Goal: Task Accomplishment & Management: Use online tool/utility

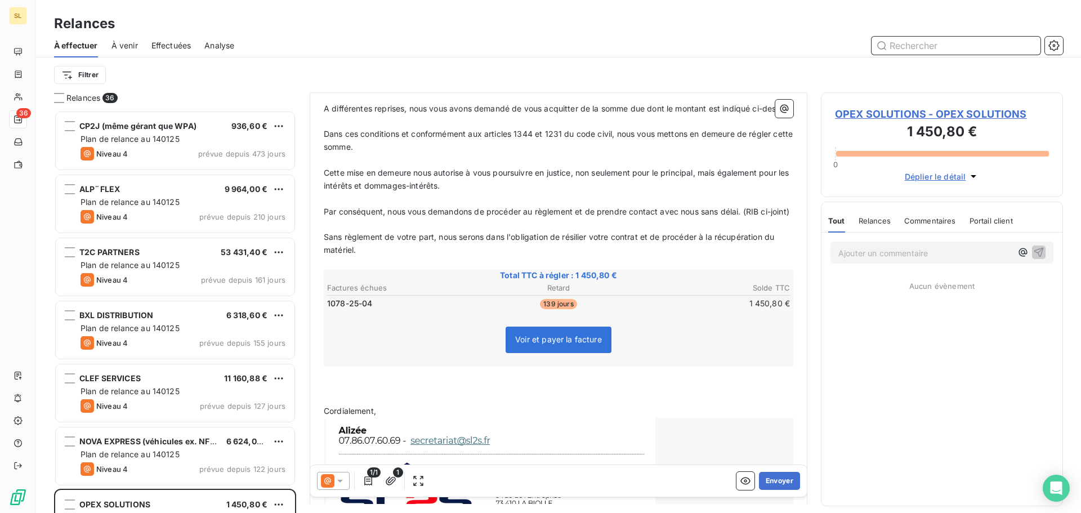
click at [962, 46] on input "text" at bounding box center [955, 46] width 169 height 18
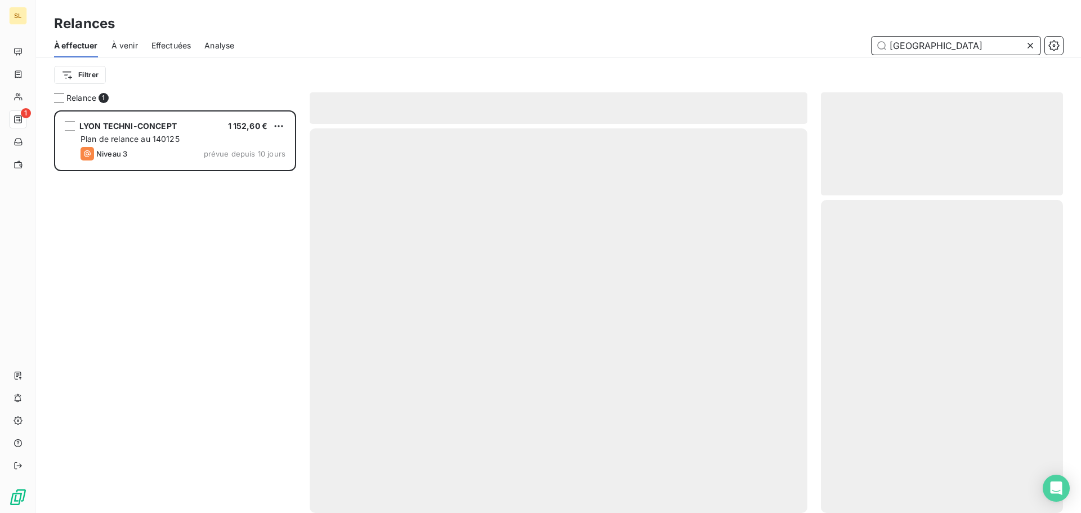
scroll to position [394, 234]
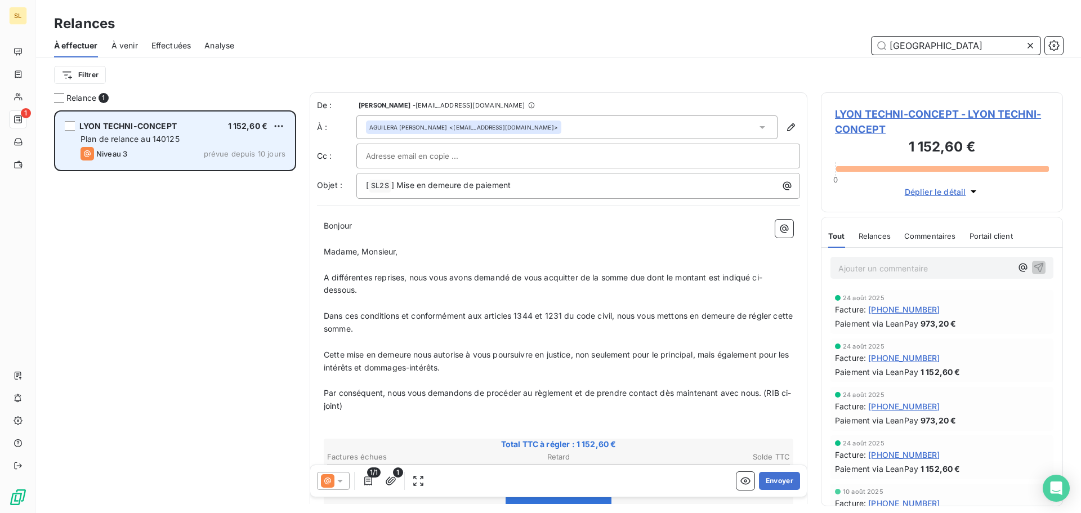
type input "[GEOGRAPHIC_DATA]"
click at [150, 143] on span "Plan de relance au 140125" at bounding box center [130, 139] width 99 height 10
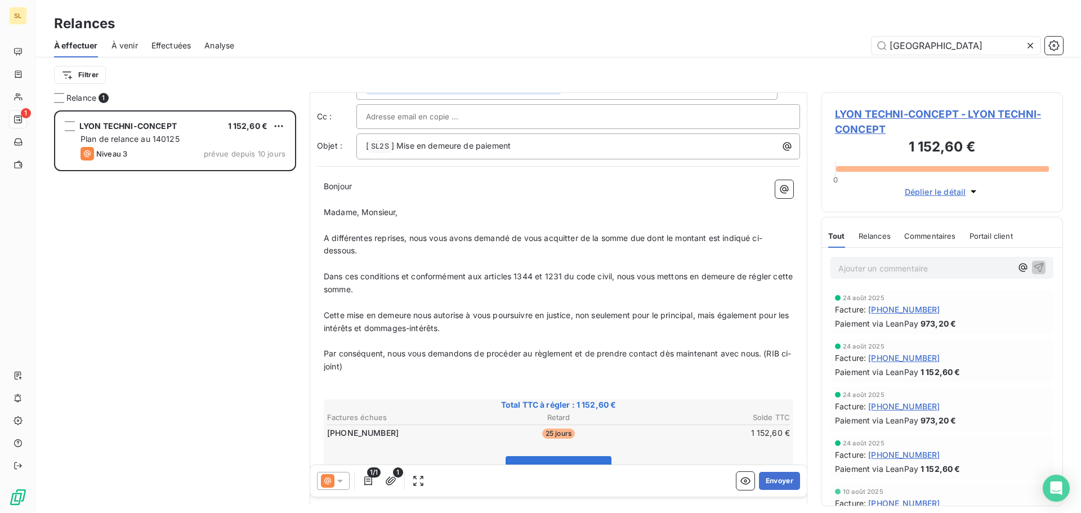
scroll to position [113, 0]
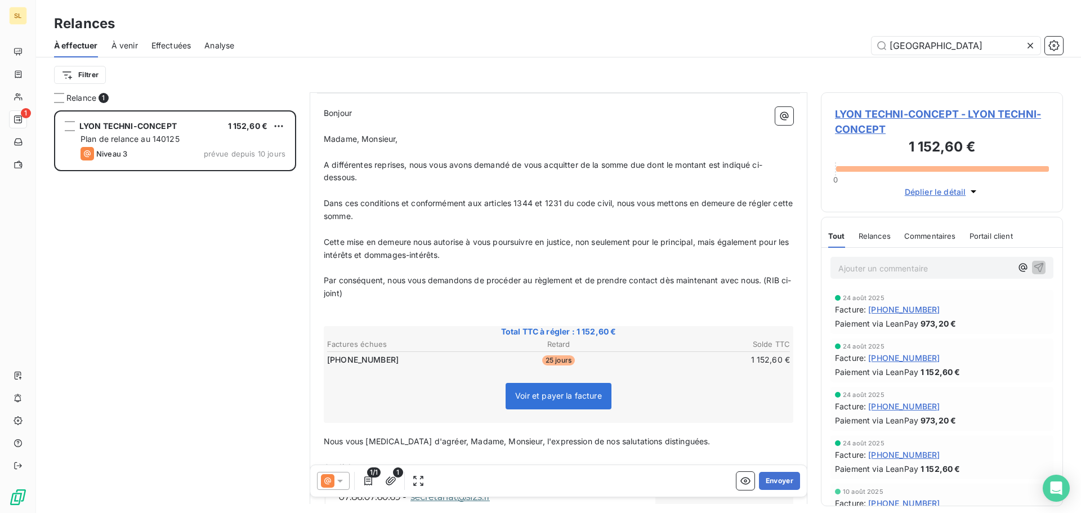
click at [340, 481] on icon at bounding box center [340, 481] width 6 height 3
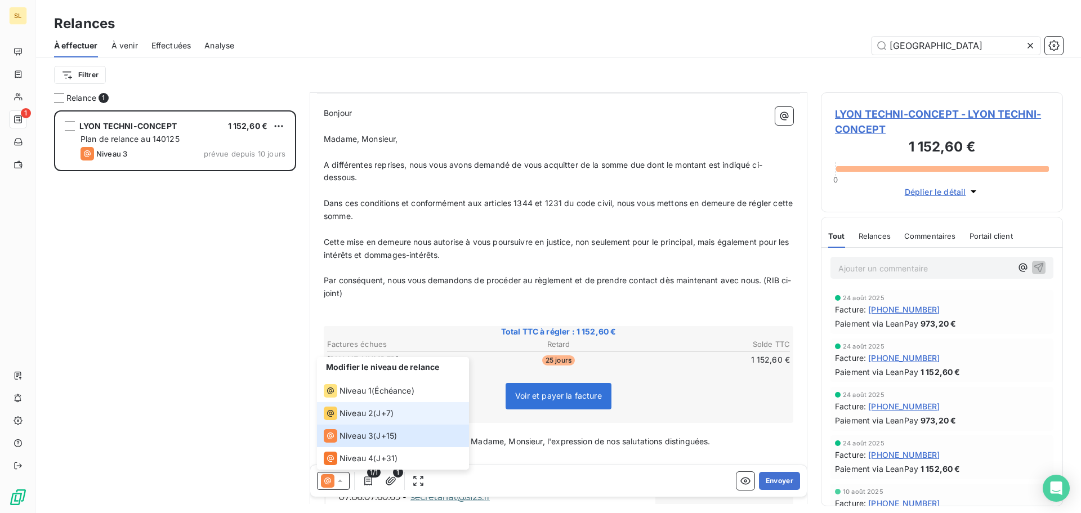
click at [406, 404] on li "Niveau 2 ( J+7 )" at bounding box center [393, 413] width 152 height 23
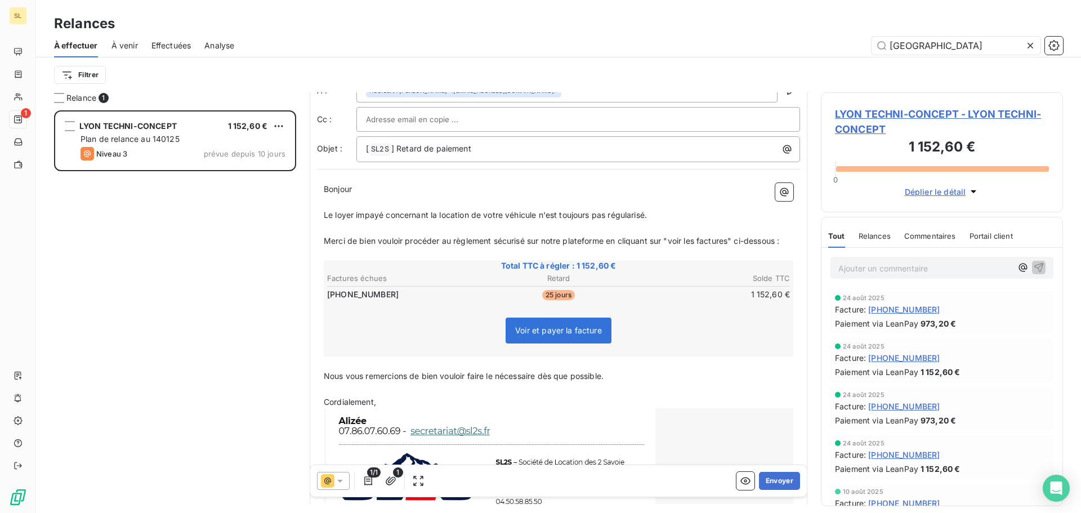
scroll to position [0, 0]
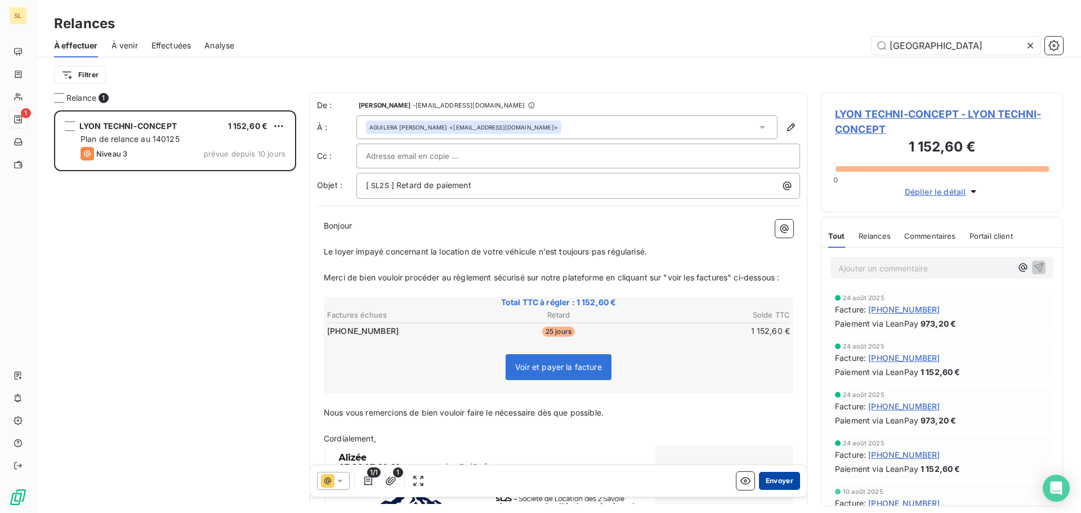
click at [779, 484] on button "Envoyer" at bounding box center [779, 481] width 41 height 18
